Goal: Check status

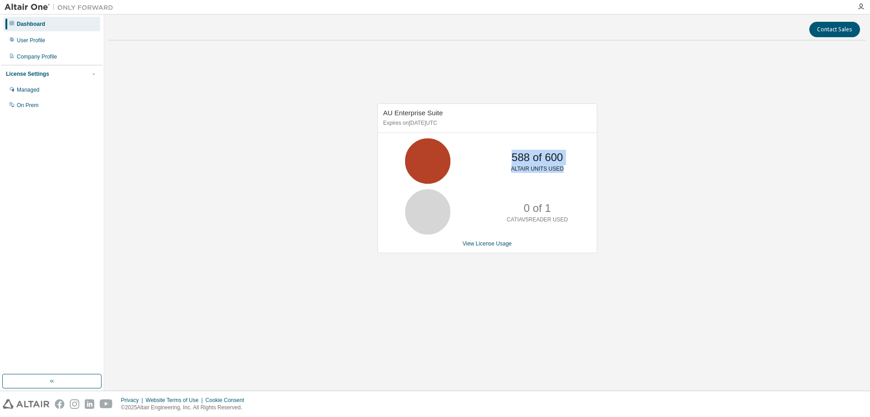
drag, startPoint x: 505, startPoint y: 160, endPoint x: 566, endPoint y: 177, distance: 63.3
click at [566, 177] on div "588 of 600 ALTAIR UNITS USED" at bounding box center [537, 160] width 73 height 45
click at [331, 106] on div "AU Enterprise Suite Expires on [DATE] UTC 588 of 600 ALTAIR UNITS USED 0 of 1 C…" at bounding box center [487, 183] width 757 height 271
drag, startPoint x: 355, startPoint y: 95, endPoint x: 580, endPoint y: 260, distance: 278.6
click at [581, 260] on div "AU Enterprise Suite Expires on [DATE] UTC 588 of 600 ALTAIR UNITS USED 0 of 1 C…" at bounding box center [487, 183] width 757 height 271
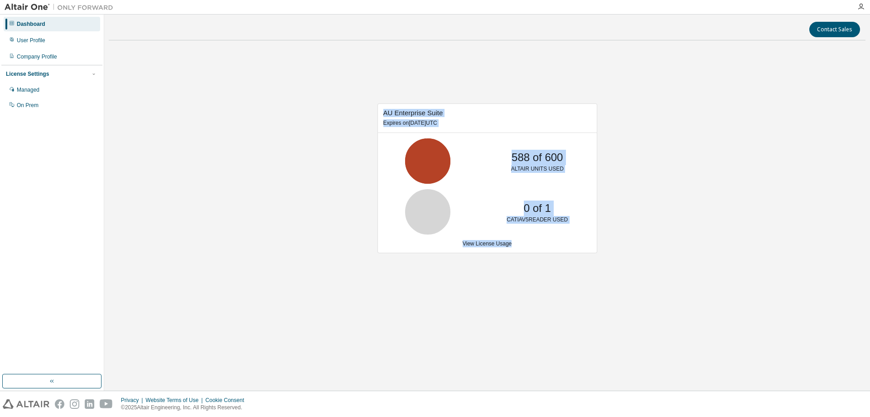
click at [474, 270] on div "AU Enterprise Suite Expires on [DATE] UTC 588 of 600 ALTAIR UNITS USED 0 of 1 C…" at bounding box center [487, 183] width 757 height 271
click at [515, 262] on div "AU Enterprise Suite Expires on [DATE] UTC 588 of 600 ALTAIR UNITS USED 0 of 1 C…" at bounding box center [482, 182] width 229 height 159
drag, startPoint x: 299, startPoint y: 104, endPoint x: 505, endPoint y: 278, distance: 269.8
click at [507, 277] on div "AU Enterprise Suite Expires on [DATE] UTC 588 of 600 ALTAIR UNITS USED 0 of 1 C…" at bounding box center [487, 183] width 757 height 271
click at [502, 288] on div "AU Enterprise Suite Expires on [DATE] UTC 588 of 600 ALTAIR UNITS USED 0 of 1 C…" at bounding box center [487, 183] width 757 height 271
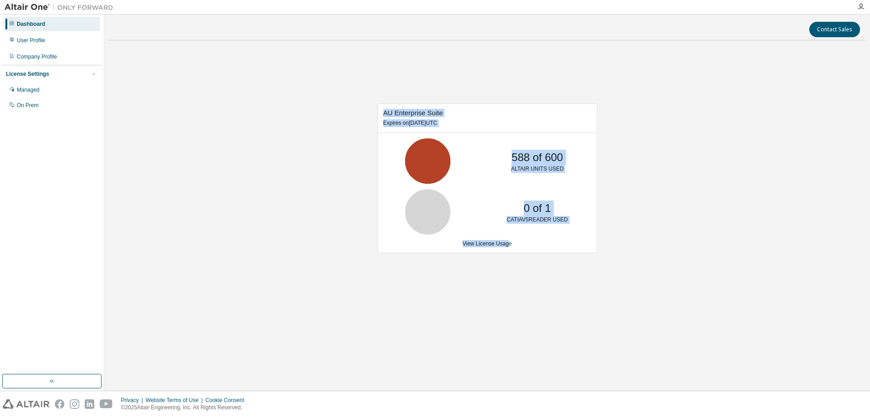
click at [335, 180] on div "AU Enterprise Suite Expires on [DATE] UTC 588 of 600 ALTAIR UNITS USED 0 of 1 C…" at bounding box center [487, 183] width 757 height 271
click at [446, 121] on p "Expires on [DATE] UTC" at bounding box center [486, 123] width 206 height 8
click at [437, 111] on span "AU Enterprise Suite" at bounding box center [413, 113] width 60 height 8
click at [285, 101] on div "AU Enterprise Suite Expires on [DATE] UTC 588 of 600 ALTAIR UNITS USED 0 of 1 C…" at bounding box center [487, 183] width 757 height 271
click at [362, 109] on div "AU Enterprise Suite Expires on [DATE] UTC 588 of 600 ALTAIR UNITS USED 0 of 1 C…" at bounding box center [487, 183] width 757 height 271
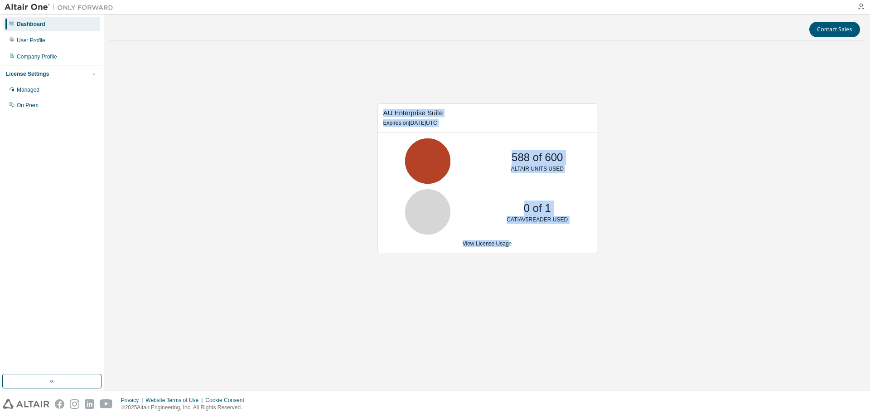
click at [385, 116] on span "AU Enterprise Suite" at bounding box center [413, 113] width 60 height 8
